Goal: Information Seeking & Learning: Understand process/instructions

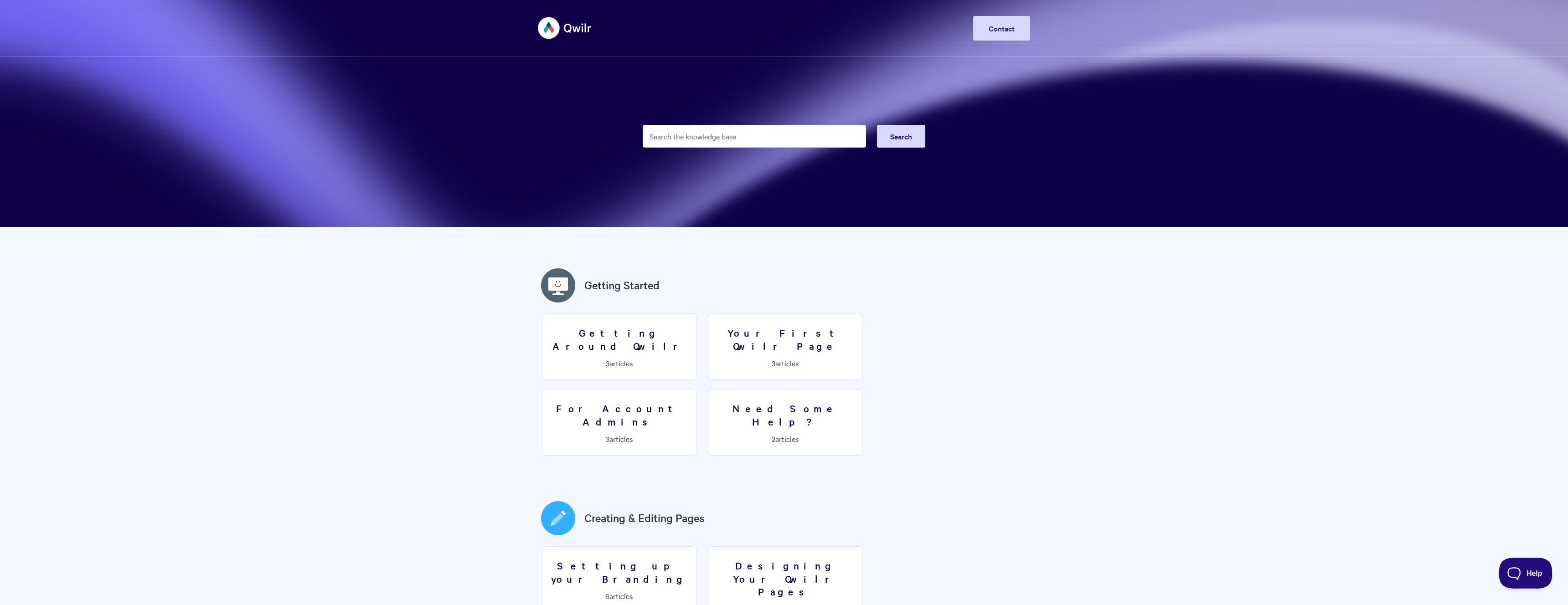
click at [1516, 570] on span "Help" at bounding box center [1522, 571] width 48 height 6
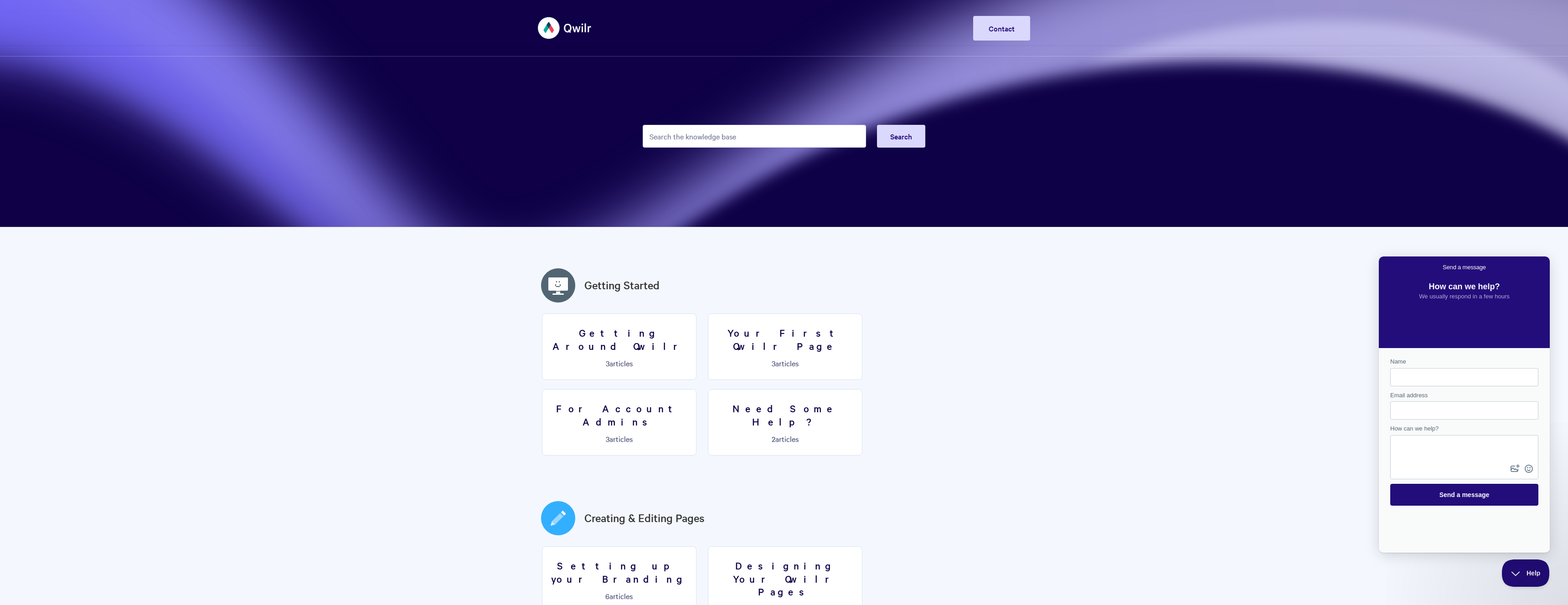
click at [1407, 319] on div "How can we help? We usually respond in a few hours" at bounding box center [1464, 299] width 171 height 40
drag, startPoint x: 1409, startPoint y: 339, endPoint x: 1420, endPoint y: 346, distance: 13.0
click at [1409, 319] on div "How can we help? We usually respond in a few hours" at bounding box center [1464, 299] width 171 height 40
click at [1008, 16] on link "Contact" at bounding box center [1001, 28] width 57 height 24
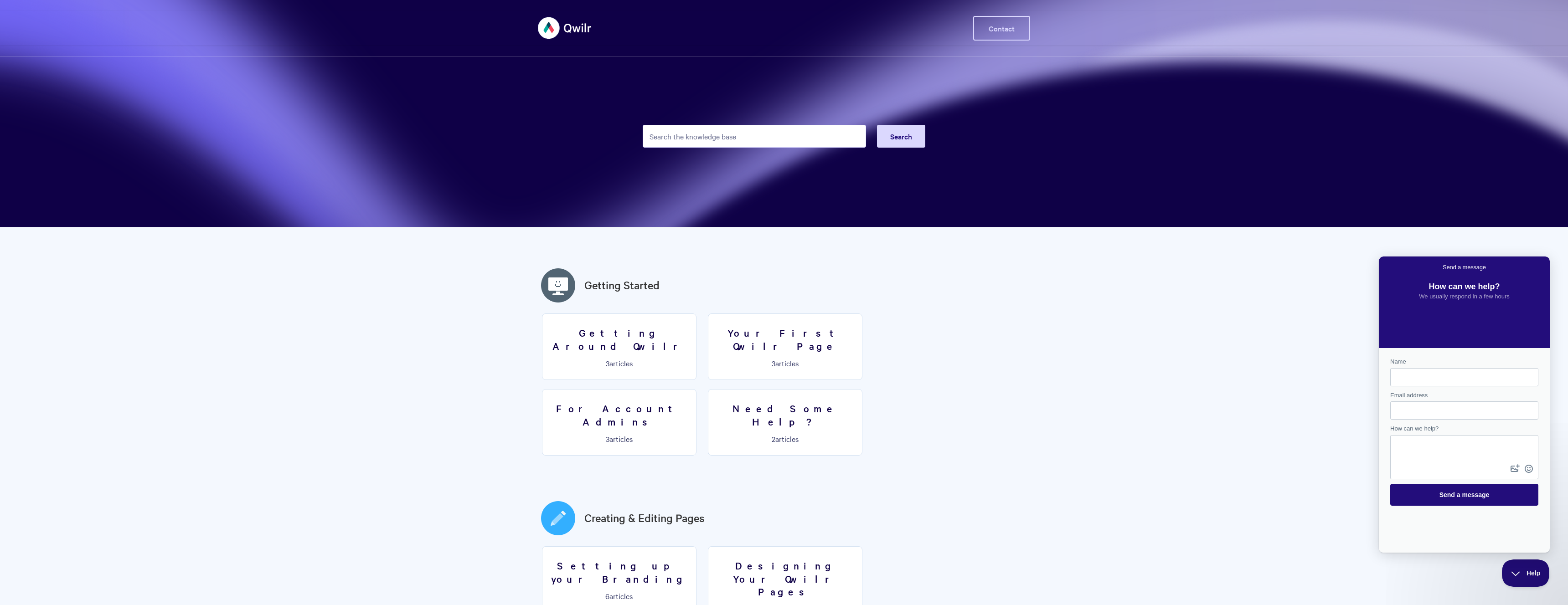
click at [998, 34] on link "Contact" at bounding box center [1001, 28] width 57 height 24
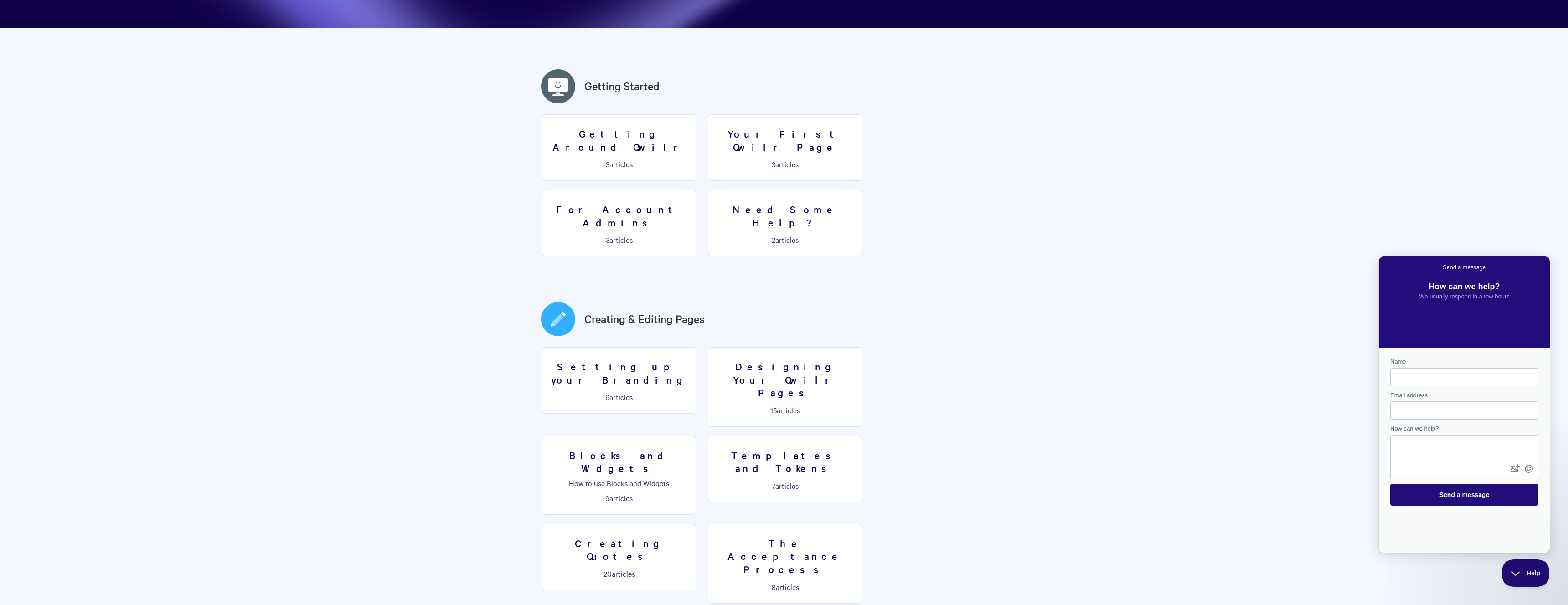
scroll to position [217, 0]
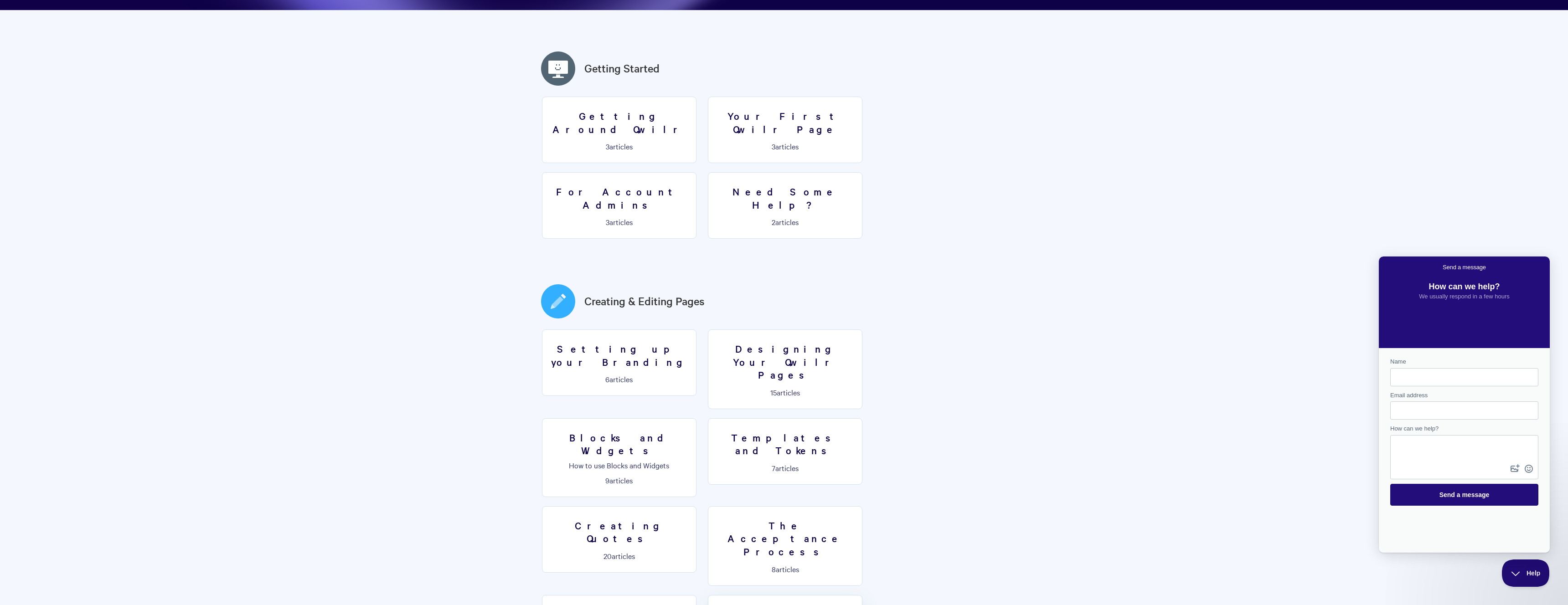
drag, startPoint x: 816, startPoint y: 464, endPoint x: 822, endPoint y: 457, distance: 9.2
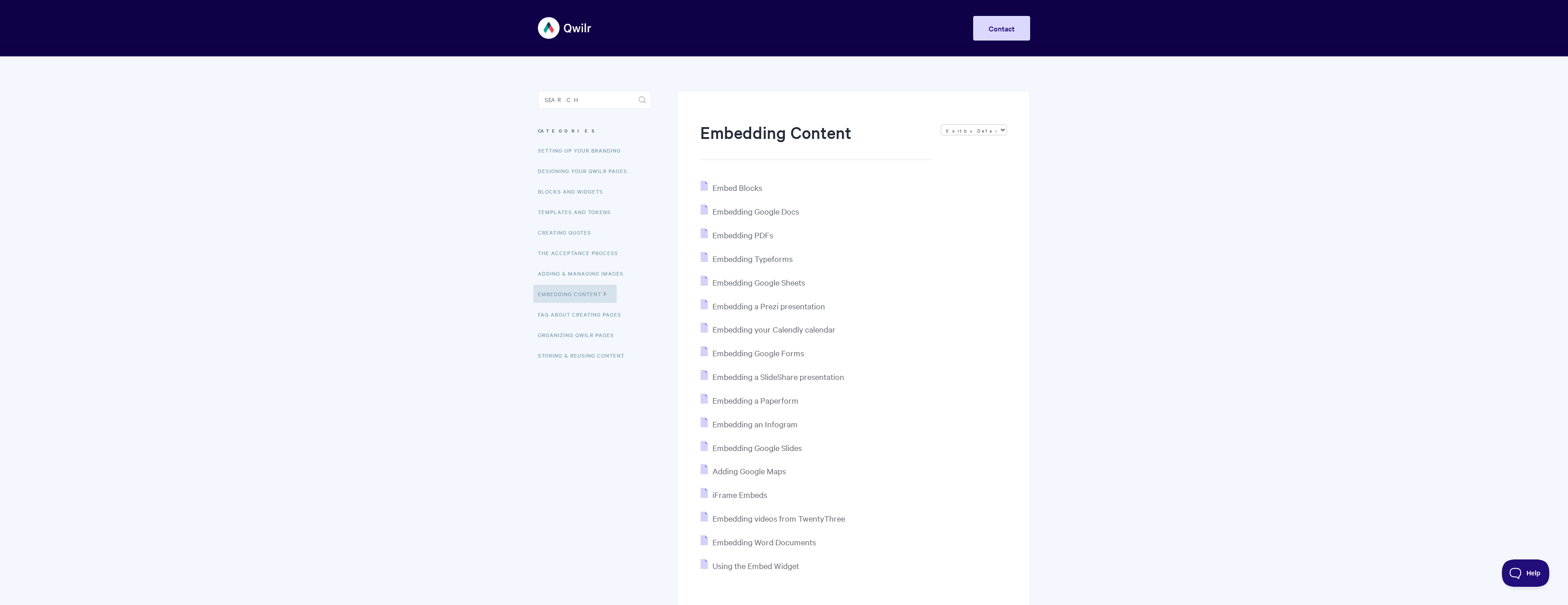
scroll to position [80, 0]
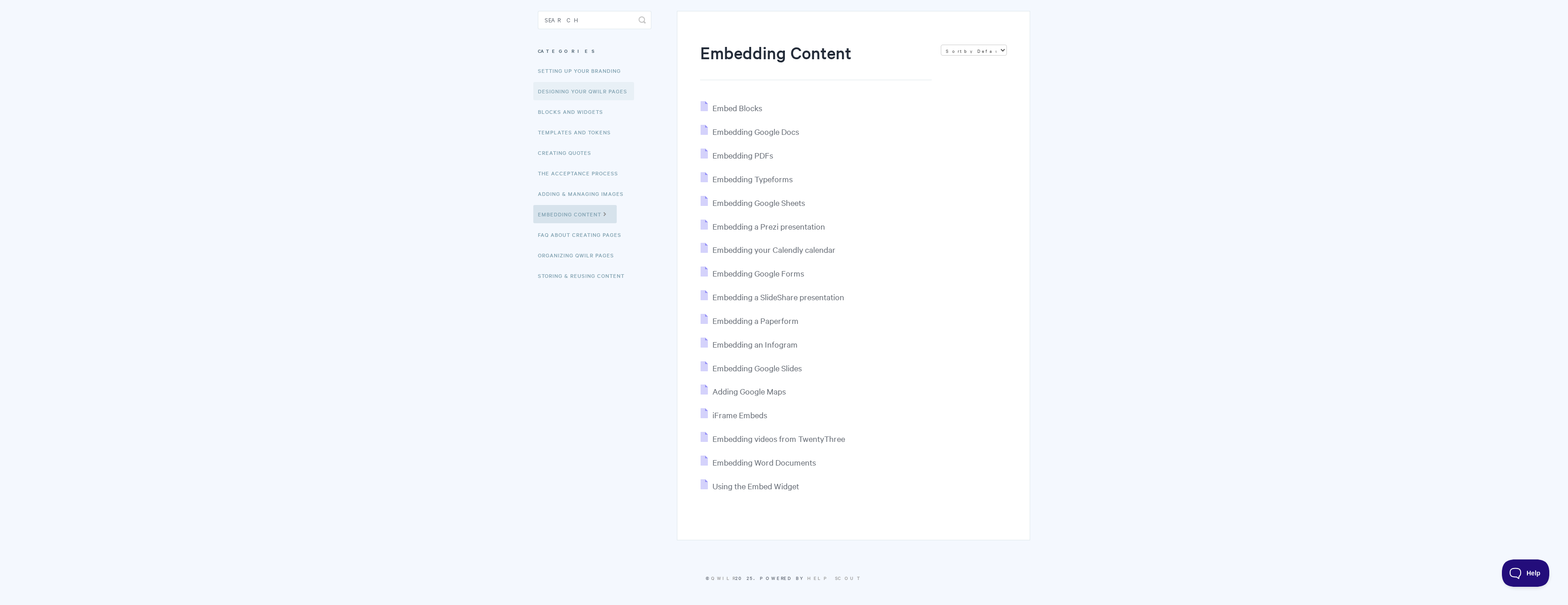
click at [606, 94] on link "Designing Your Qwilr Pages" at bounding box center [584, 91] width 100 height 18
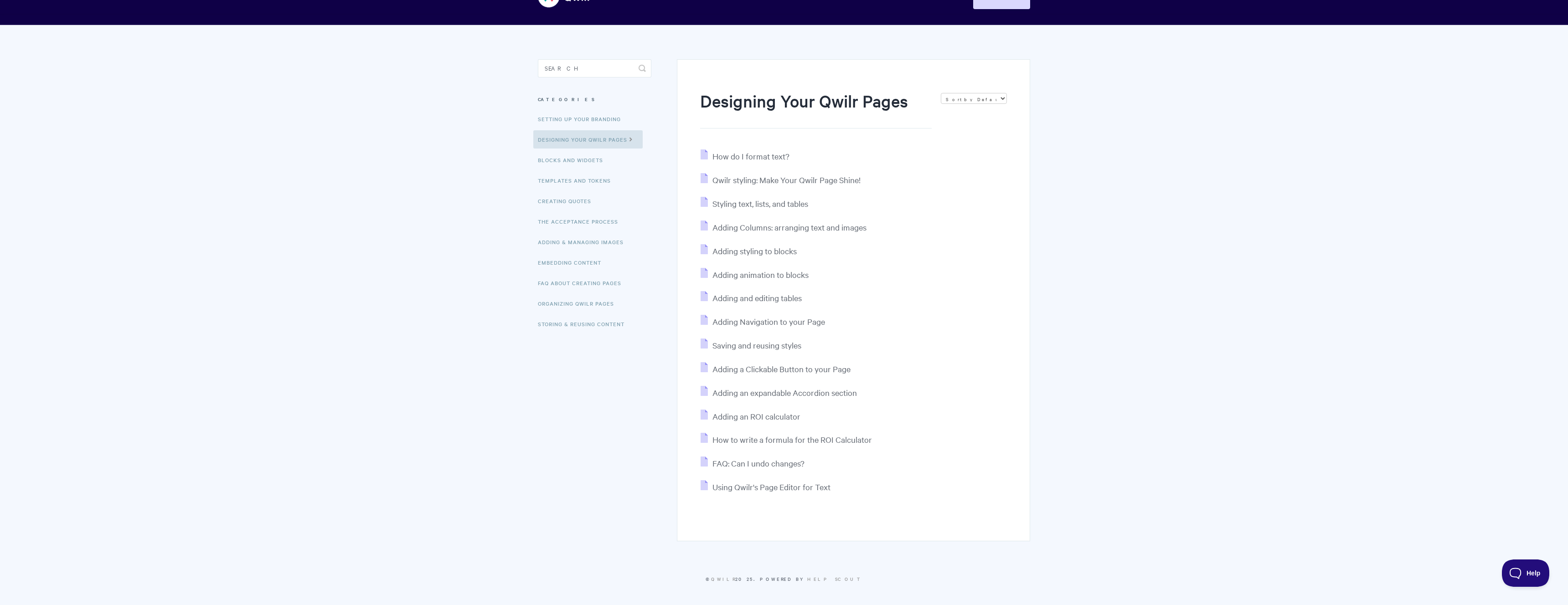
scroll to position [33, 0]
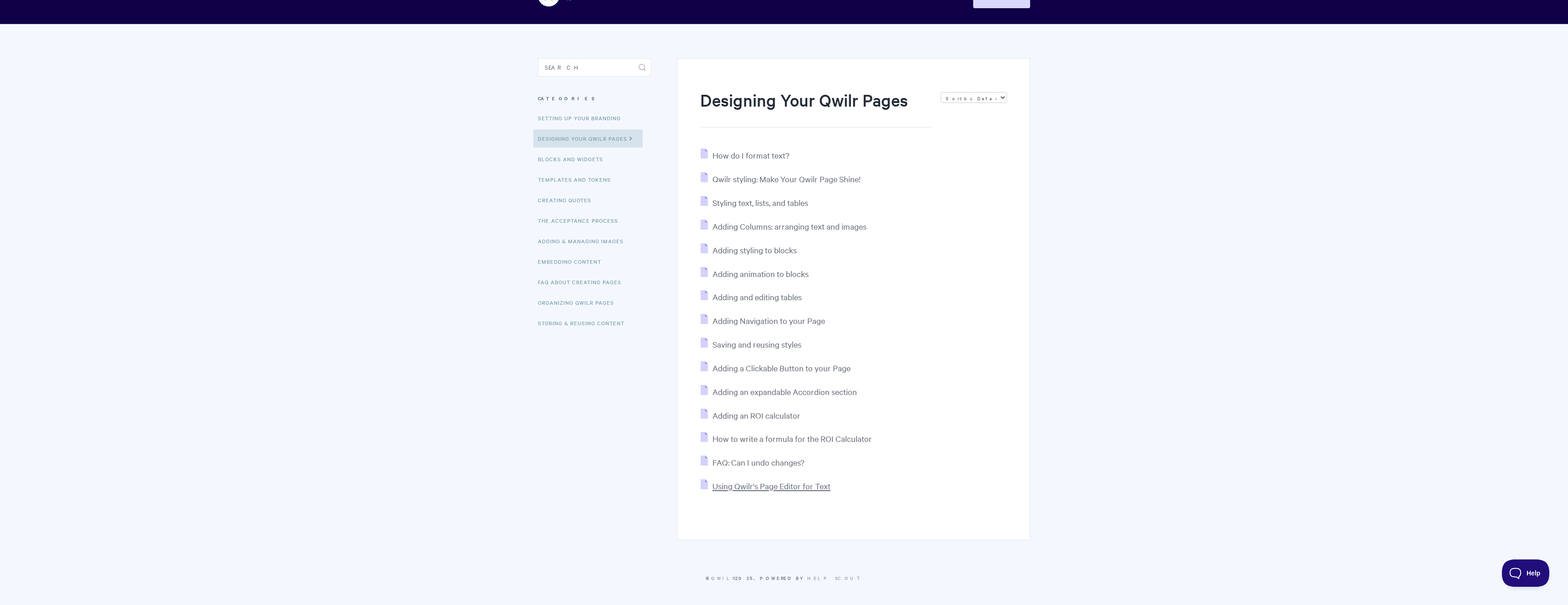
click at [793, 491] on span "Using Qwilr's Page Editor for Text" at bounding box center [771, 486] width 118 height 11
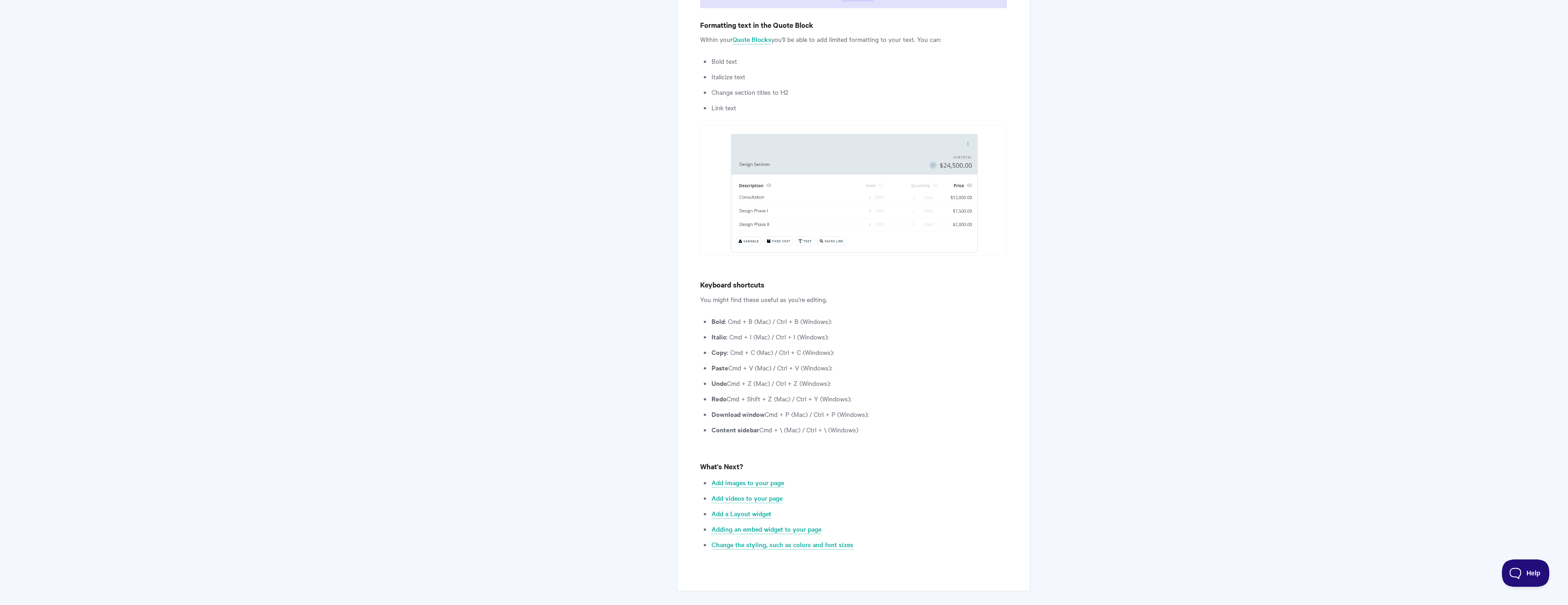
scroll to position [2382, 0]
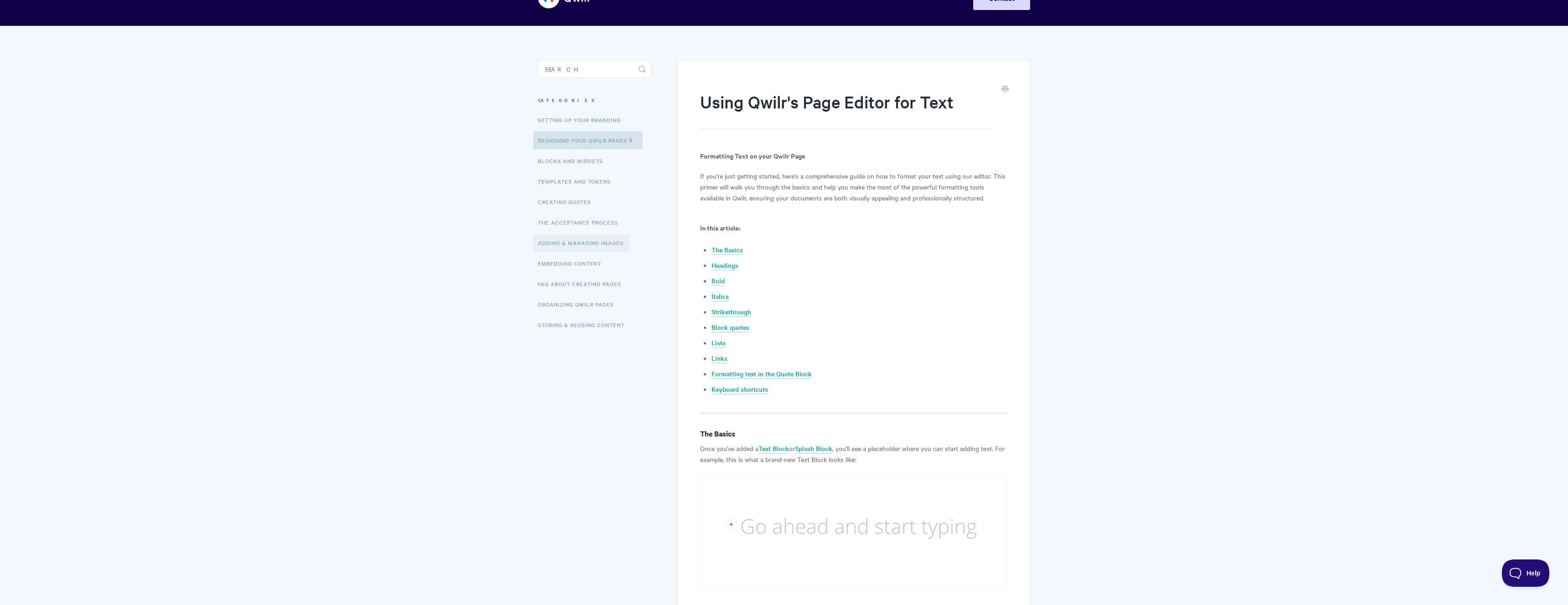
scroll to position [0, 0]
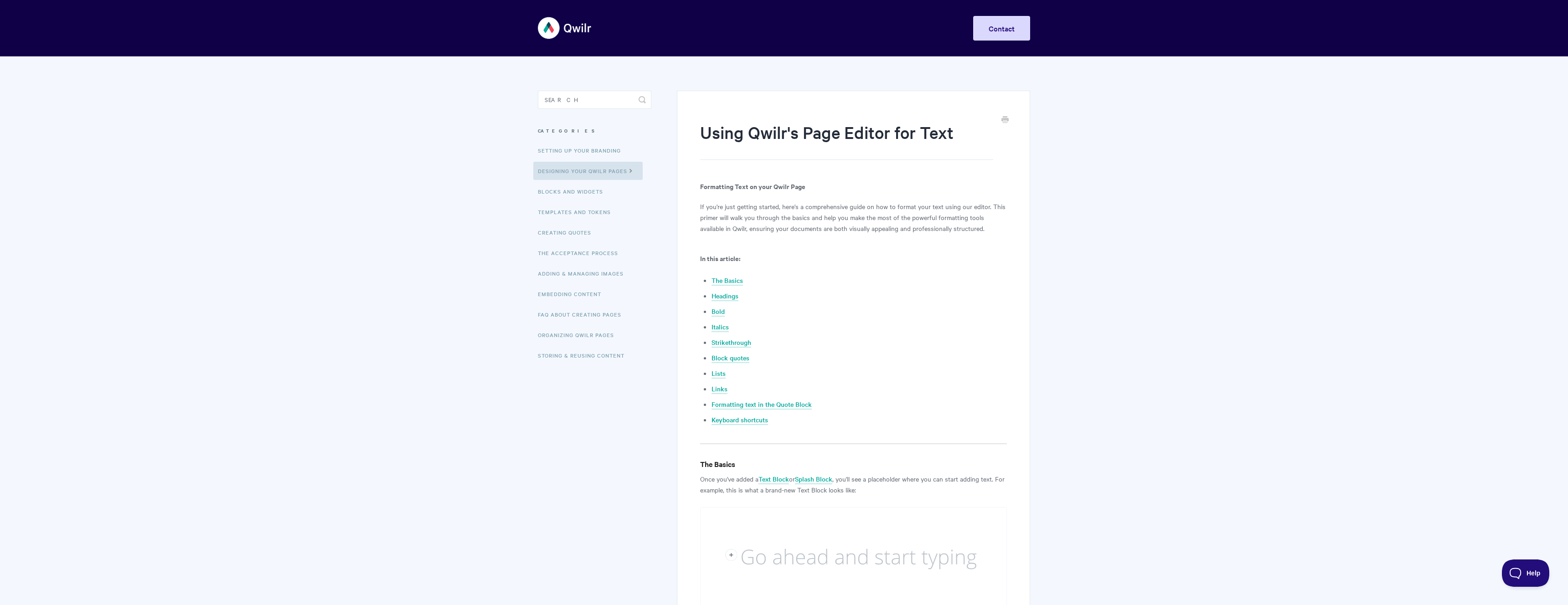
drag, startPoint x: 377, startPoint y: 237, endPoint x: 422, endPoint y: 163, distance: 86.6
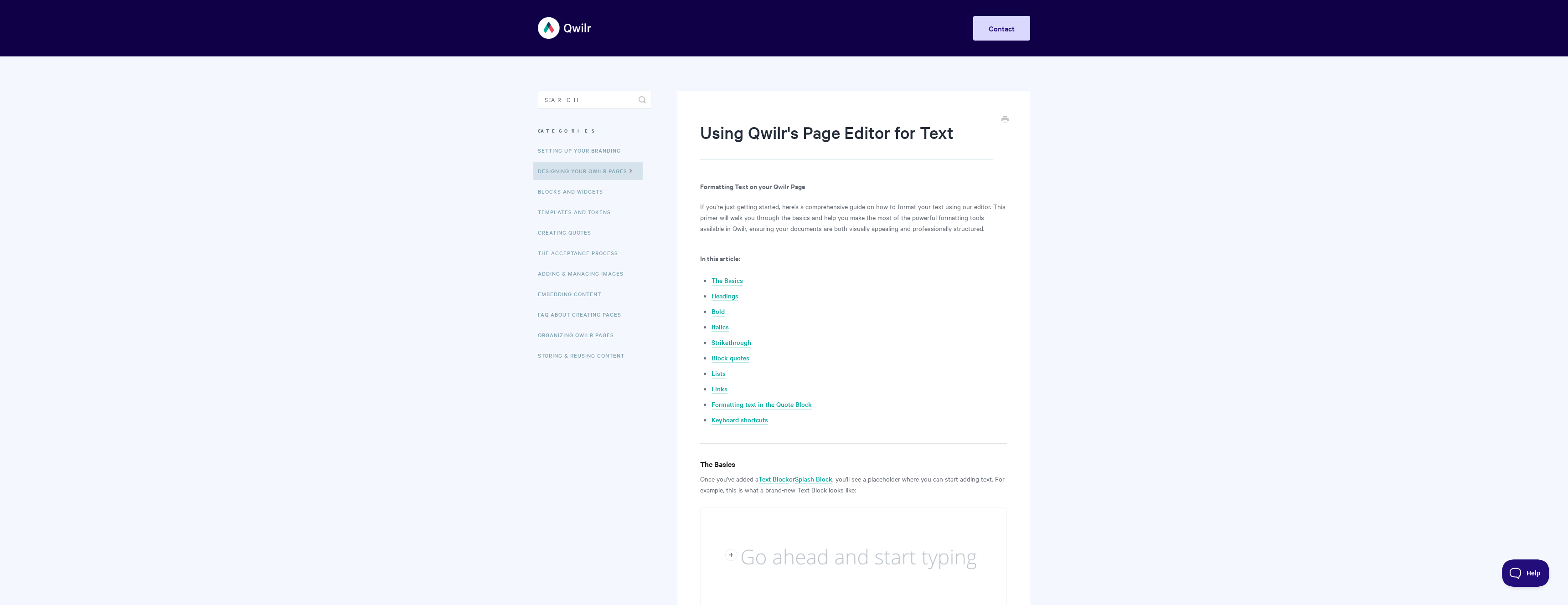
drag, startPoint x: 402, startPoint y: 147, endPoint x: 365, endPoint y: 127, distance: 42.1
